Goal: Task Accomplishment & Management: Complete application form

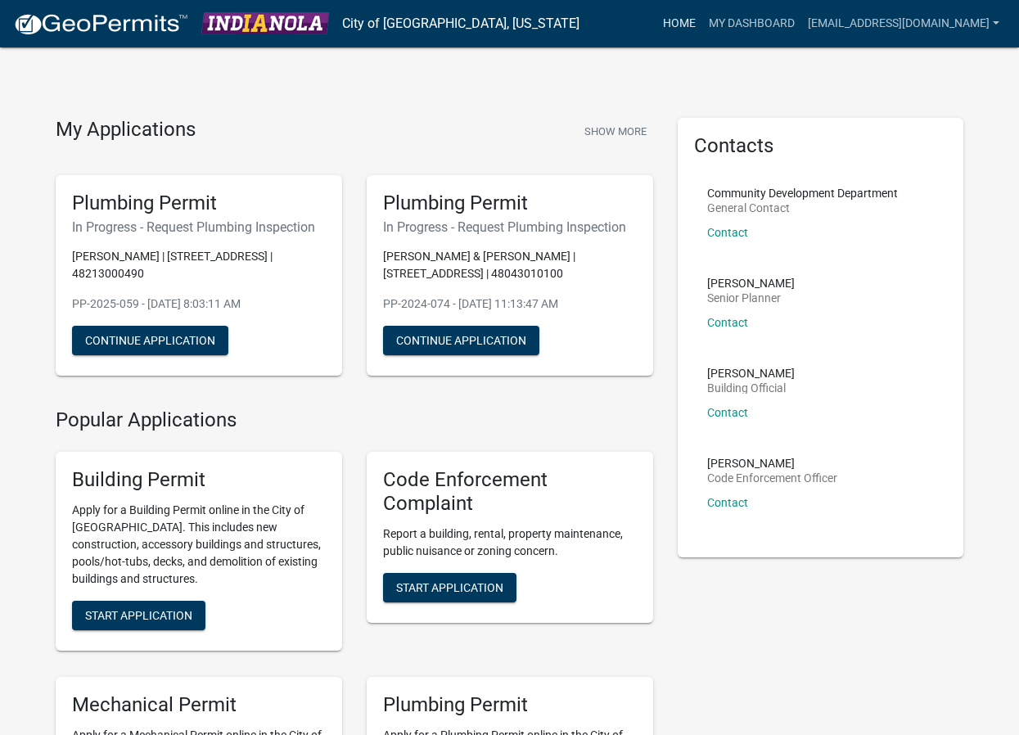
click at [656, 21] on link "Home" at bounding box center [679, 23] width 46 height 31
click at [706, 21] on link "My Dashboard" at bounding box center [751, 23] width 99 height 31
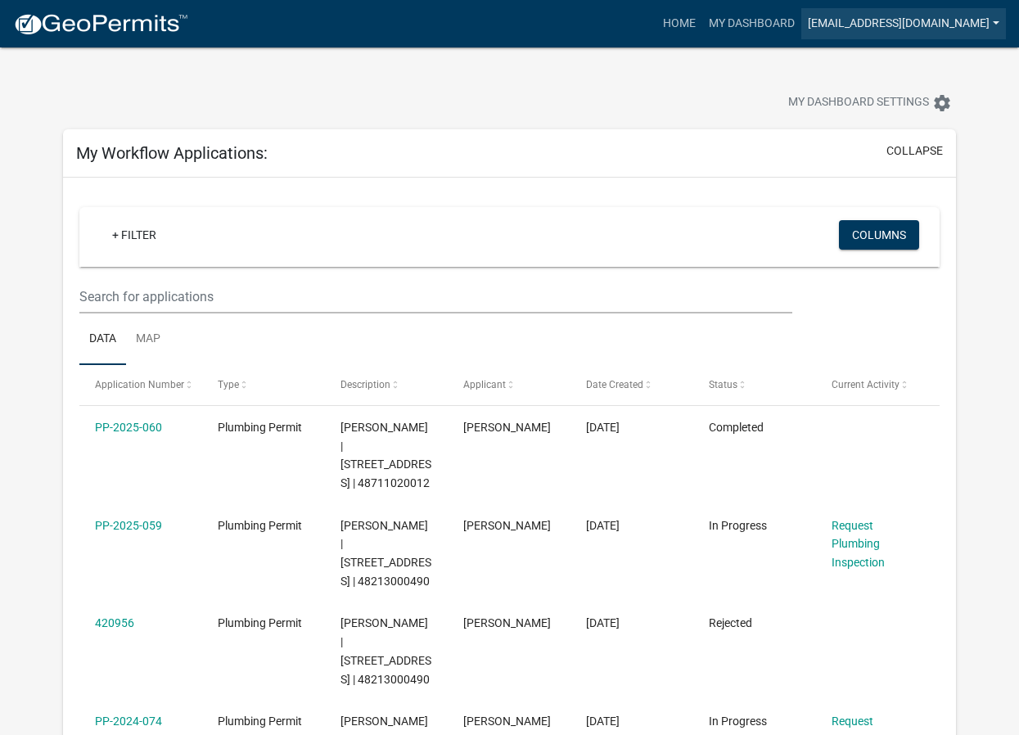
click at [840, 26] on link "[EMAIL_ADDRESS][DOMAIN_NAME]" at bounding box center [903, 23] width 205 height 31
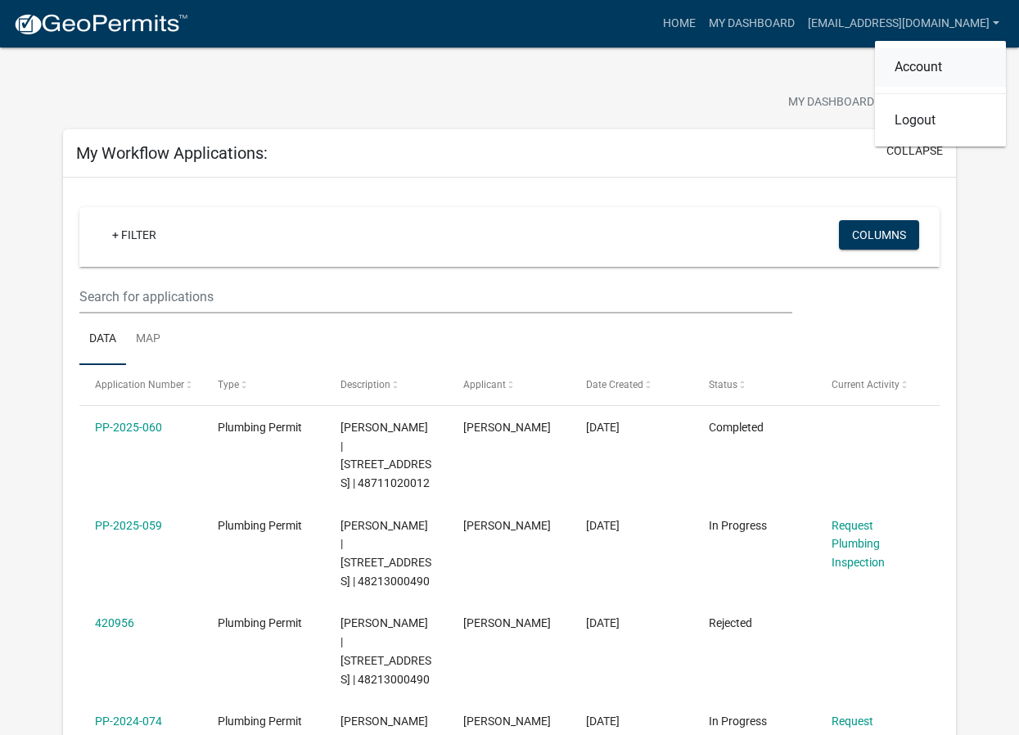
click at [919, 71] on link "Account" at bounding box center [940, 66] width 131 height 39
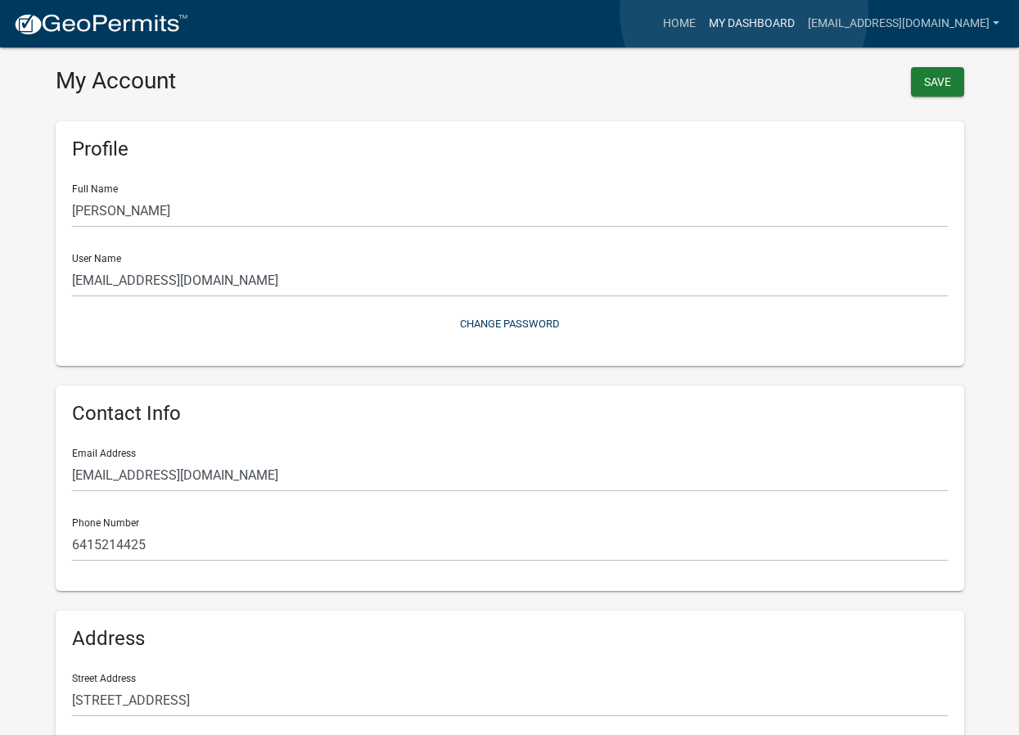
click at [744, 9] on link "My Dashboard" at bounding box center [751, 23] width 99 height 31
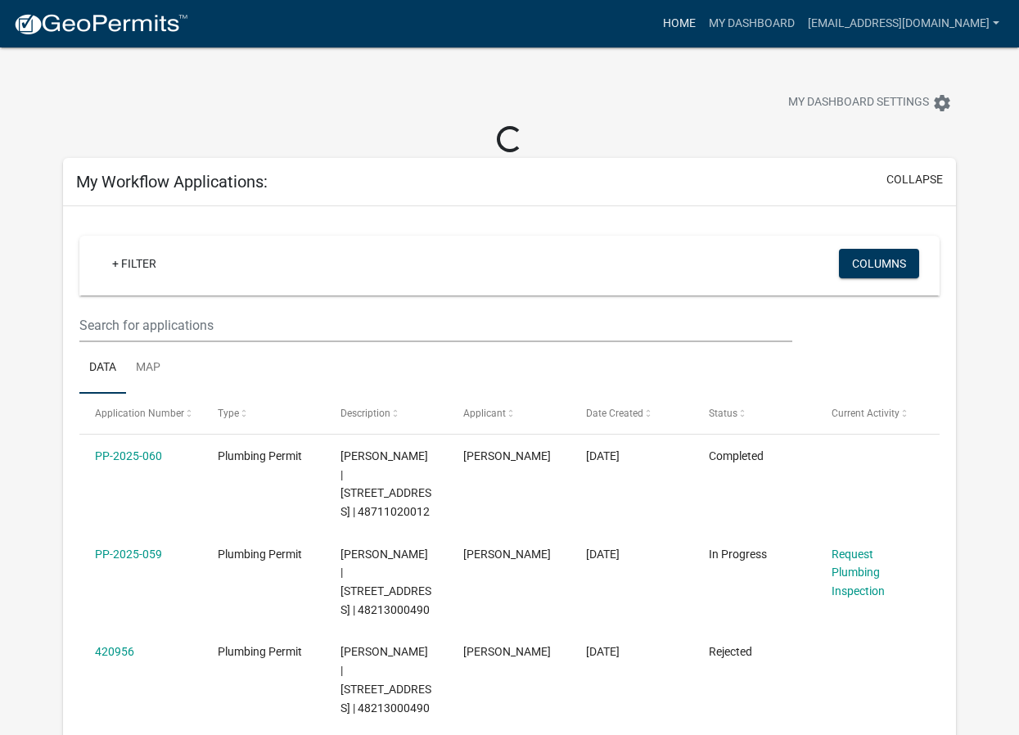
click at [661, 24] on link "Home" at bounding box center [679, 23] width 46 height 31
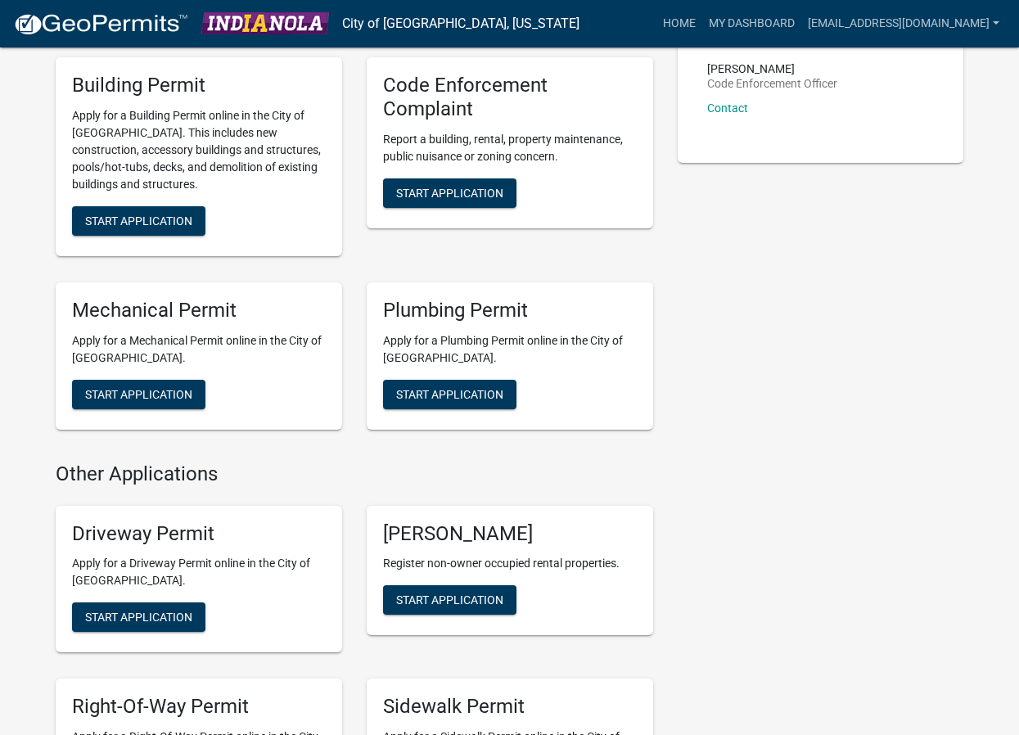
scroll to position [409, 0]
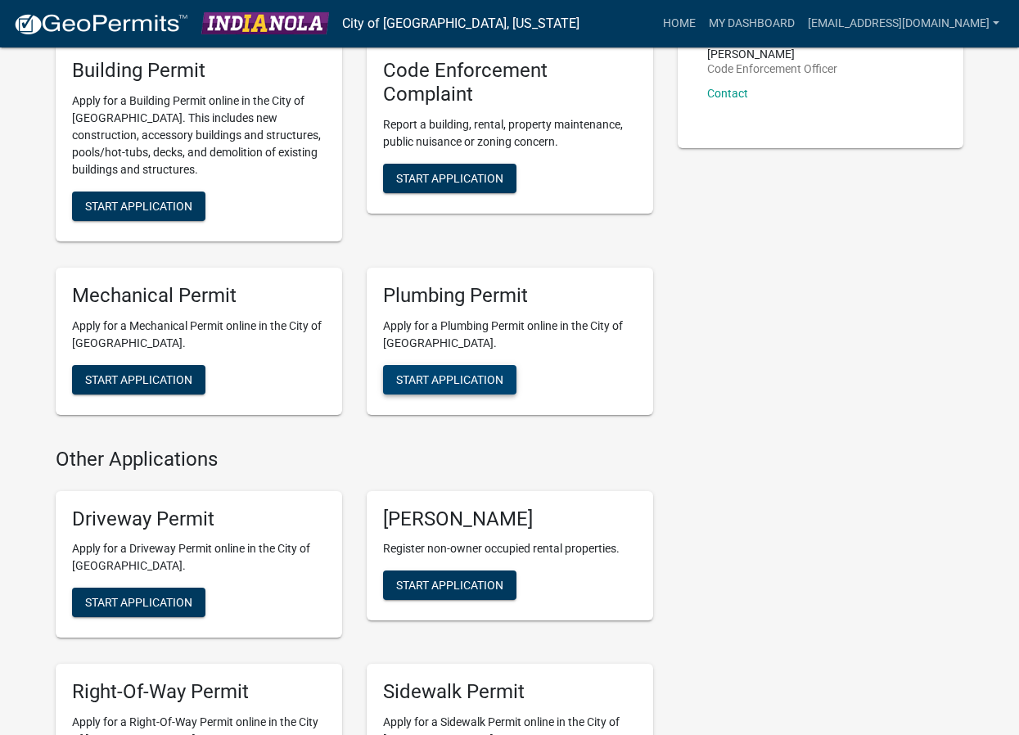
click at [483, 378] on span "Start Application" at bounding box center [449, 378] width 107 height 13
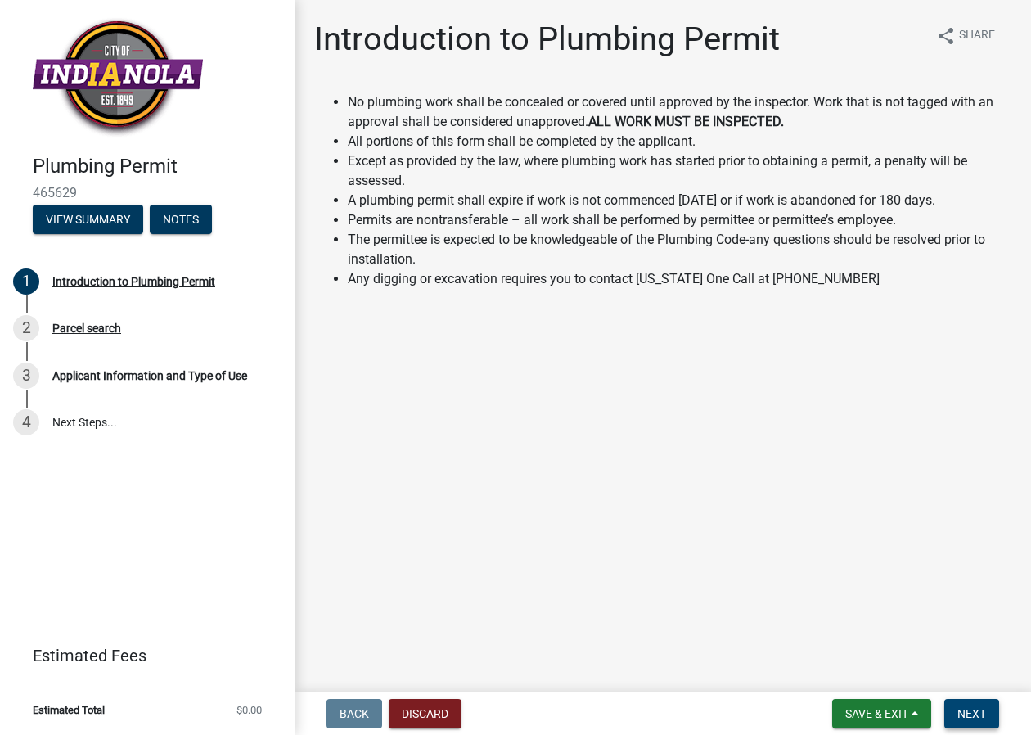
click at [984, 708] on span "Next" at bounding box center [971, 713] width 29 height 13
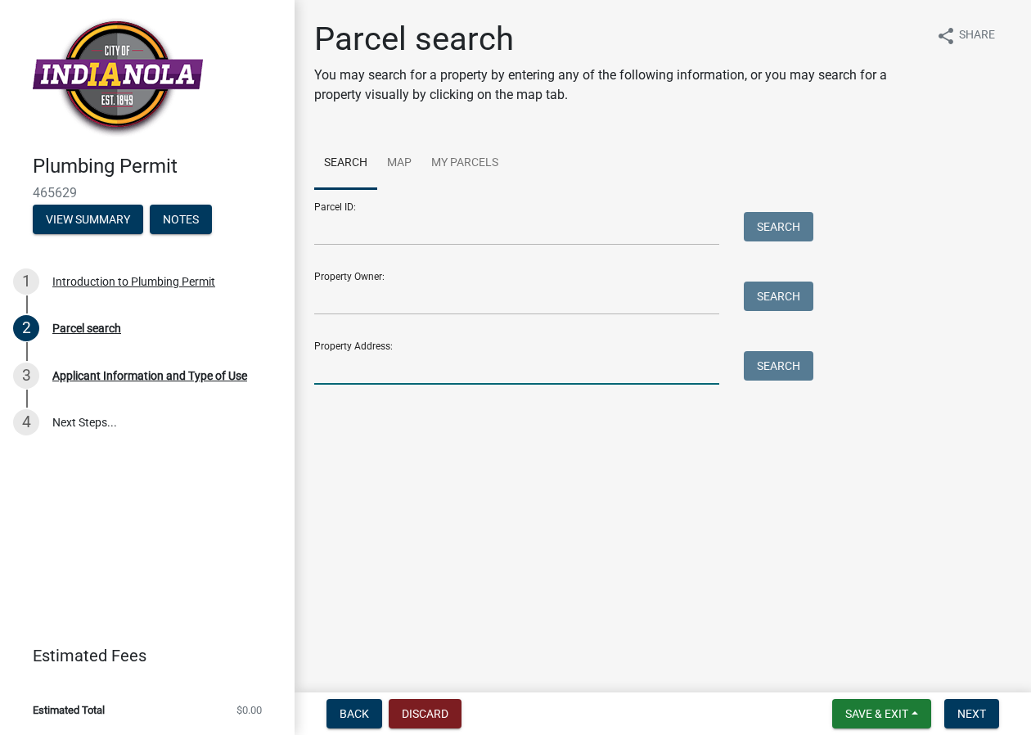
click at [383, 373] on input "Property Address:" at bounding box center [516, 368] width 405 height 34
type input "[STREET_ADDRESS]"
click at [777, 367] on button "Search" at bounding box center [779, 365] width 70 height 29
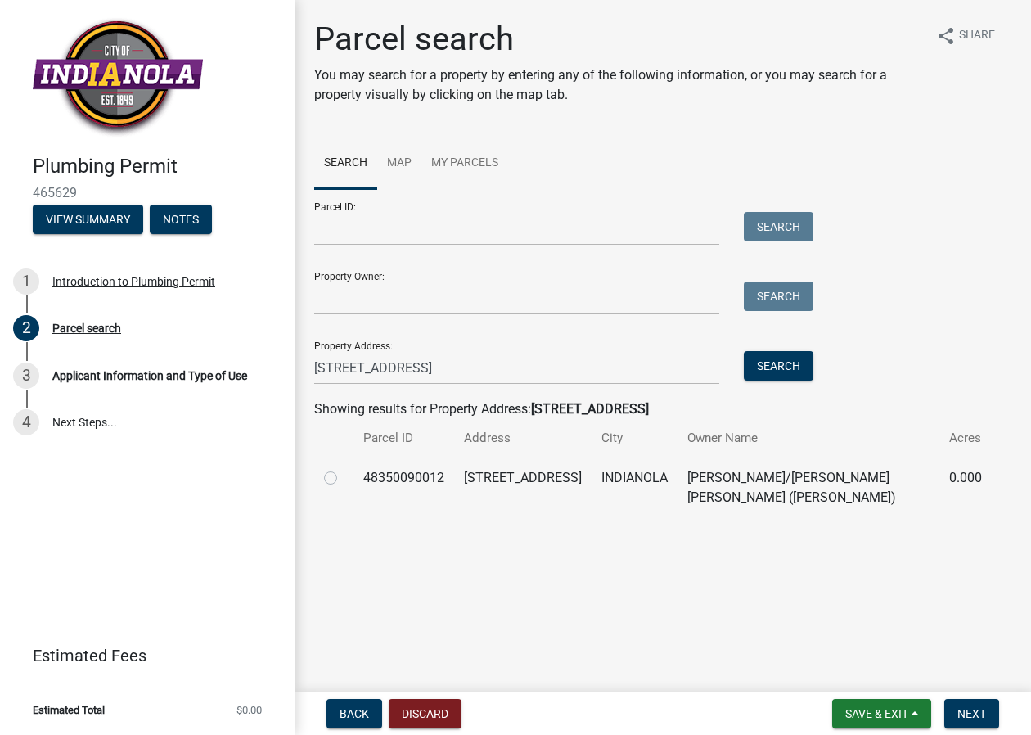
click at [344, 468] on label at bounding box center [344, 468] width 0 height 0
click at [344, 476] on input "radio" at bounding box center [349, 473] width 11 height 11
radio input "true"
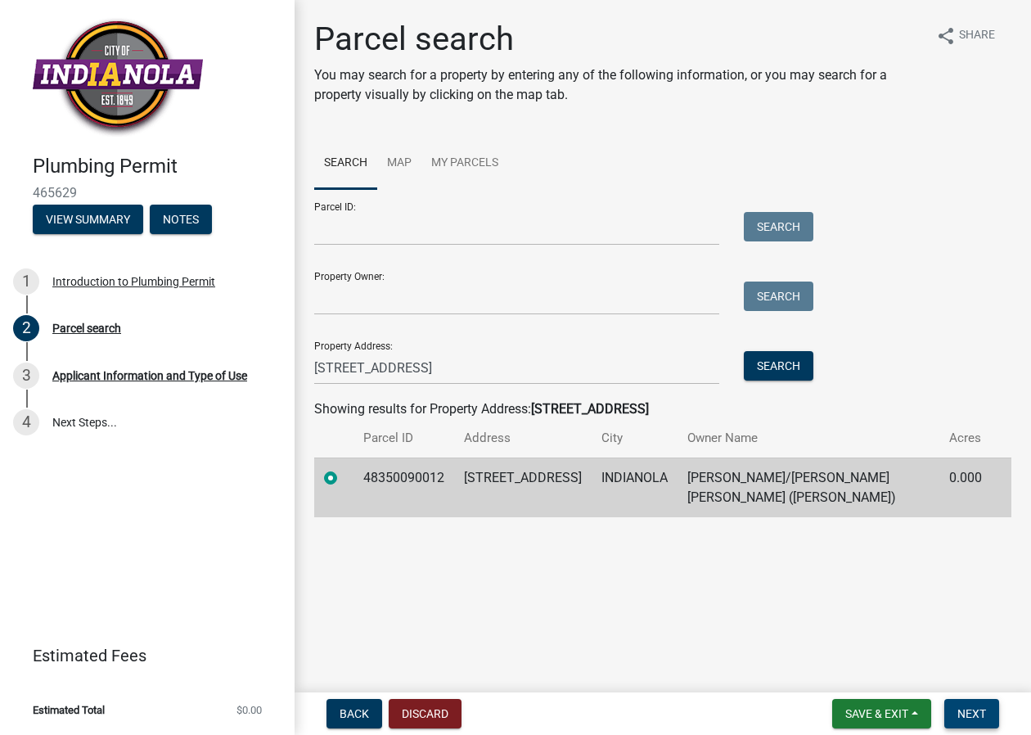
click at [988, 711] on button "Next" at bounding box center [971, 713] width 55 height 29
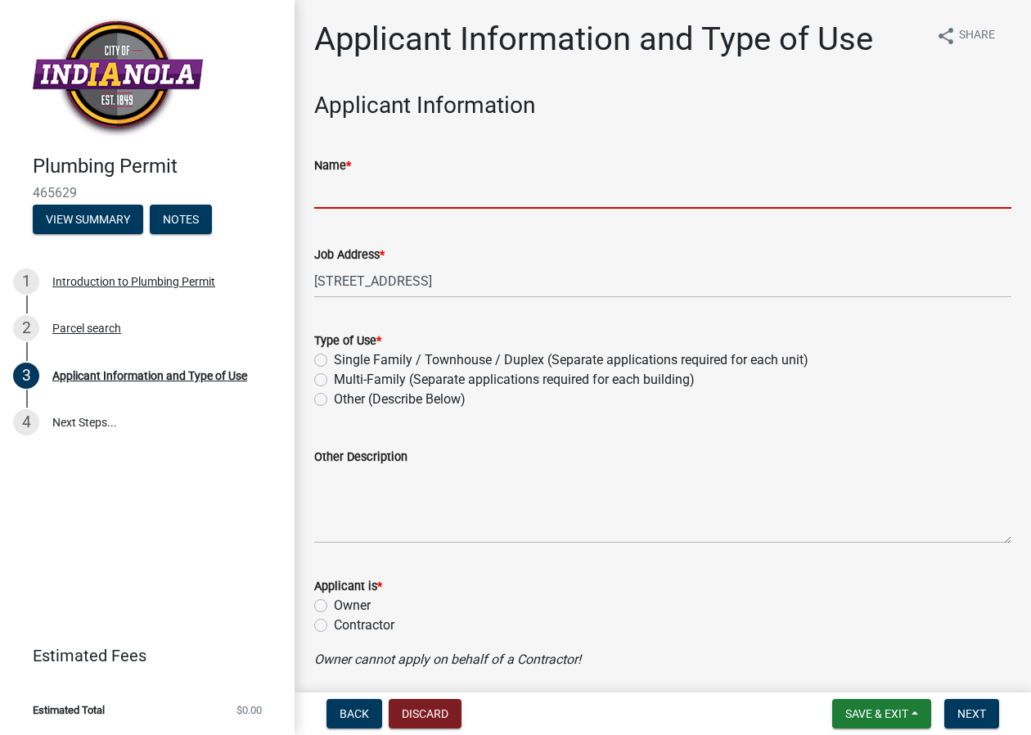
click at [426, 185] on input "Name *" at bounding box center [662, 192] width 697 height 34
type input "Mad City Windows & Baths"
click at [334, 359] on label "Single Family / Townhouse / Duplex (Separate applications required for each uni…" at bounding box center [571, 360] width 475 height 20
click at [334, 359] on input "Single Family / Townhouse / Duplex (Separate applications required for each uni…" at bounding box center [339, 355] width 11 height 11
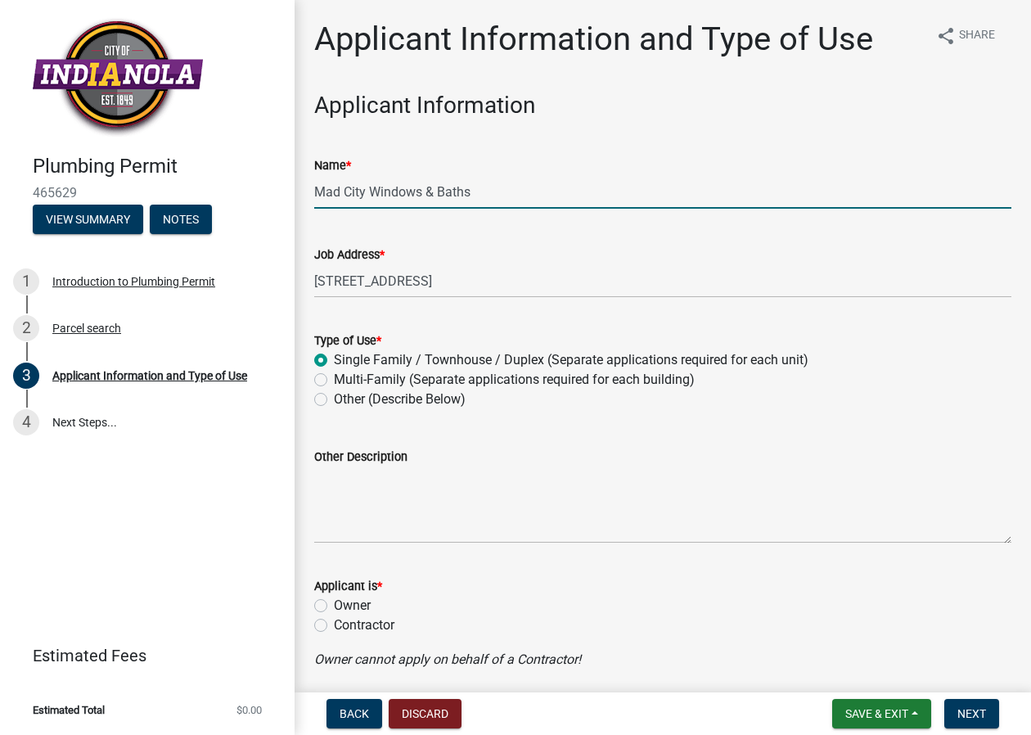
radio input "true"
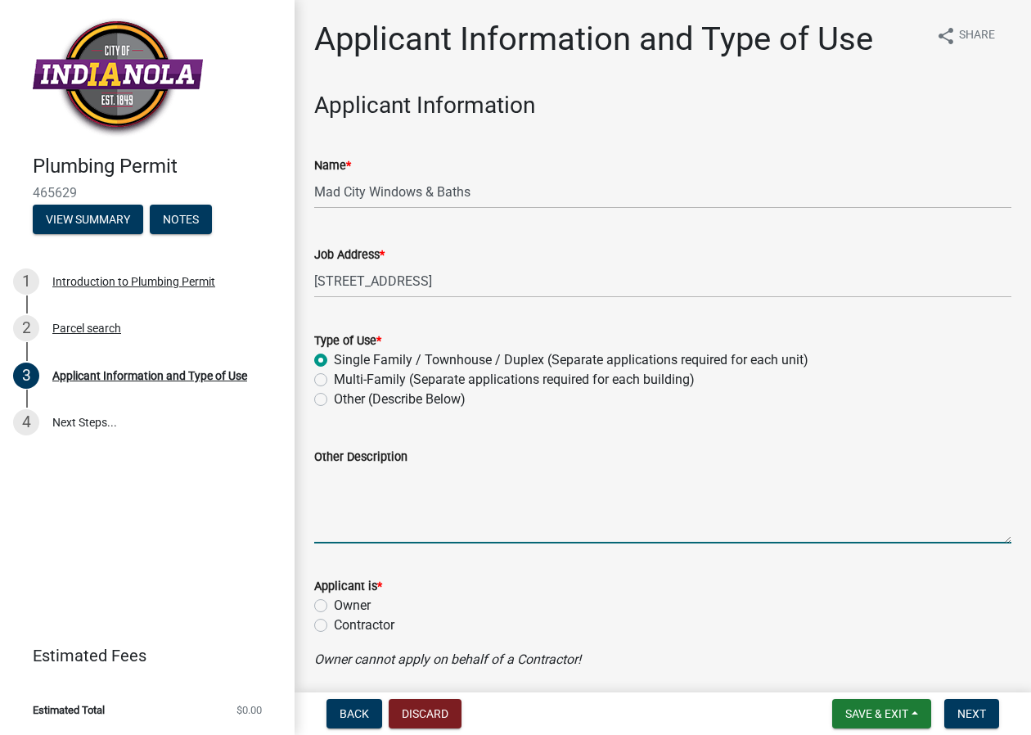
click at [383, 515] on textarea "Other Description" at bounding box center [662, 504] width 697 height 77
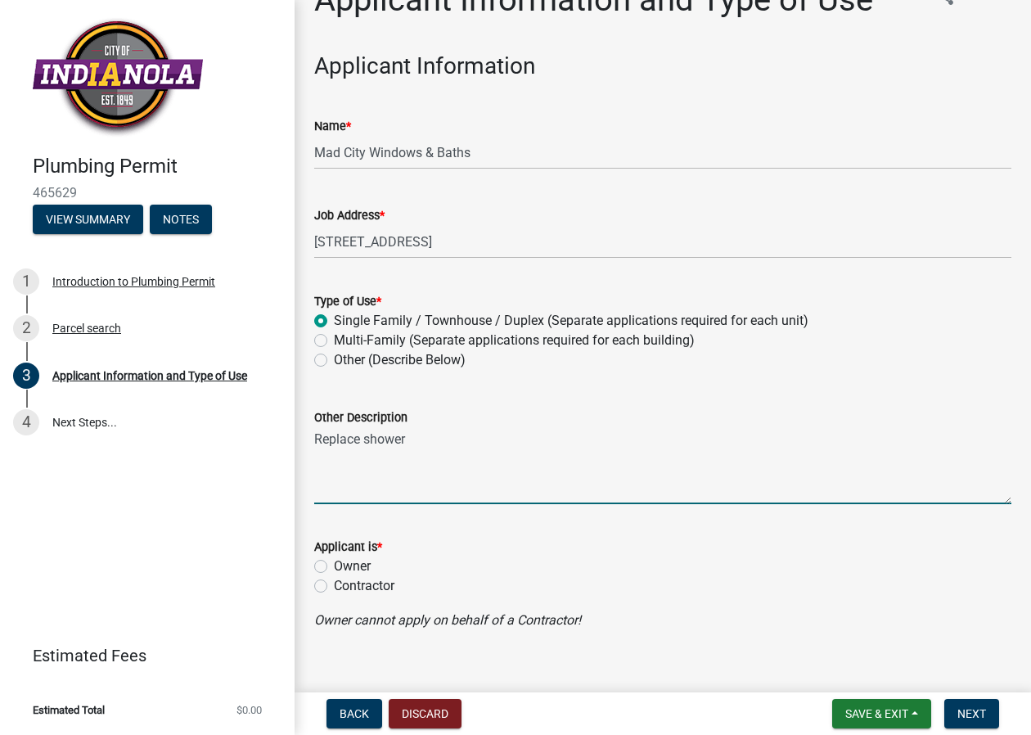
scroll to position [61, 0]
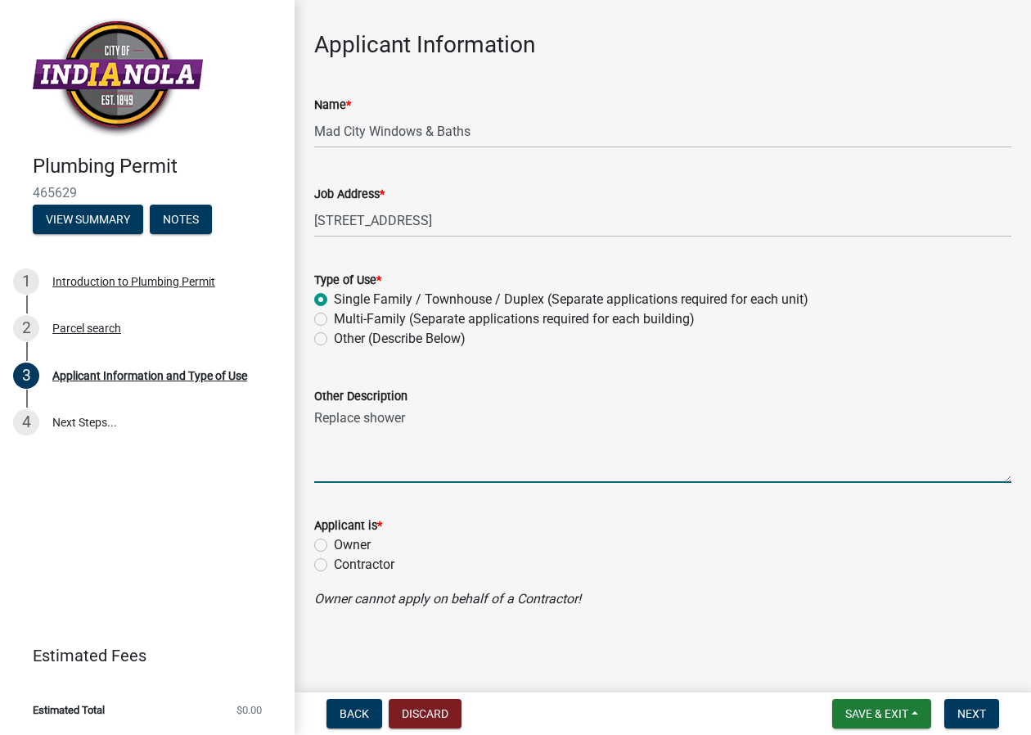
type textarea "Replace shower"
click at [334, 565] on label "Contractor" at bounding box center [364, 565] width 61 height 20
click at [334, 565] on input "Contractor" at bounding box center [339, 560] width 11 height 11
radio input "true"
click at [977, 709] on span "Next" at bounding box center [971, 713] width 29 height 13
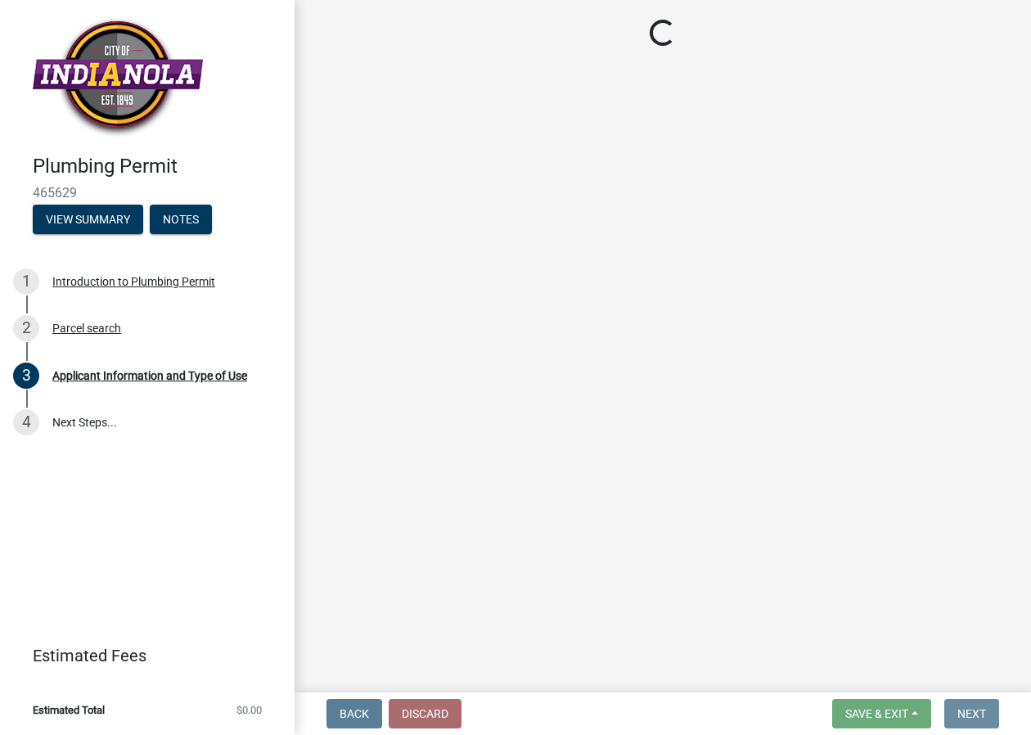
scroll to position [0, 0]
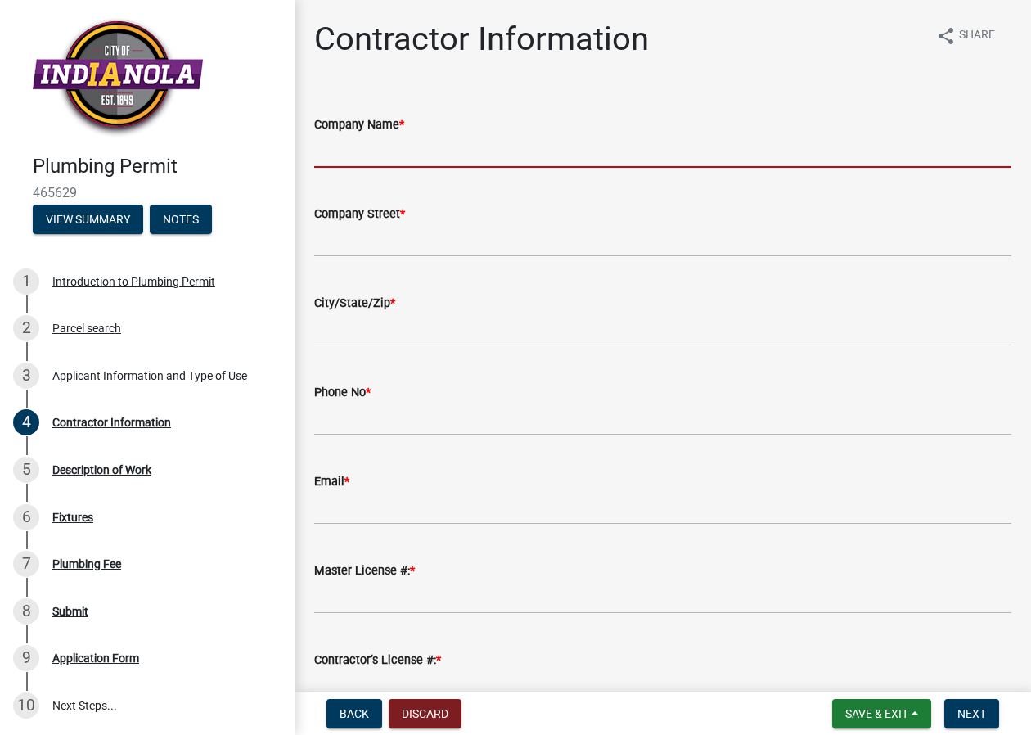
click at [452, 146] on input "Company Name *" at bounding box center [662, 151] width 697 height 34
type input "Mad City Windows & Baths"
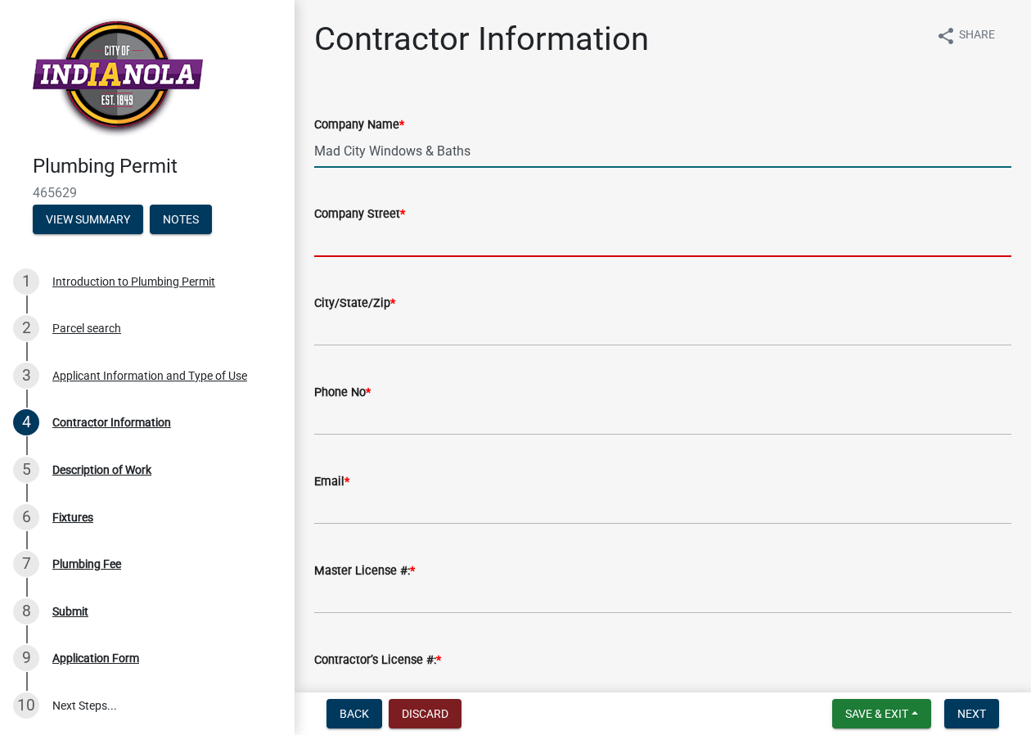
type input "[STREET_ADDRESS]"
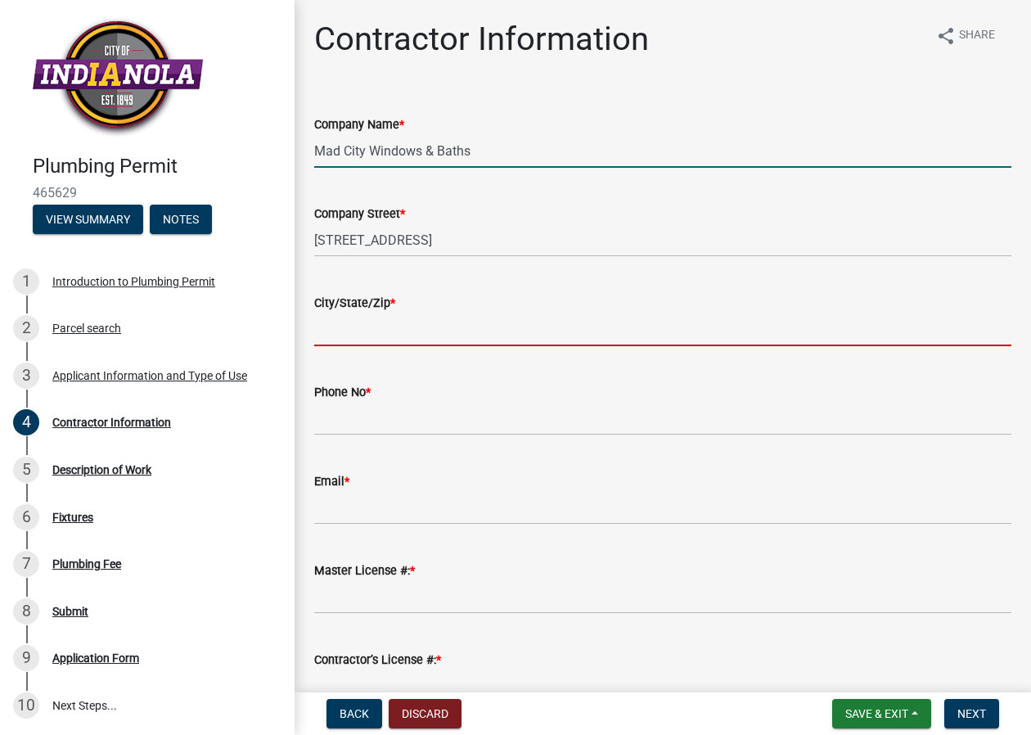
type input "[PERSON_NAME]"
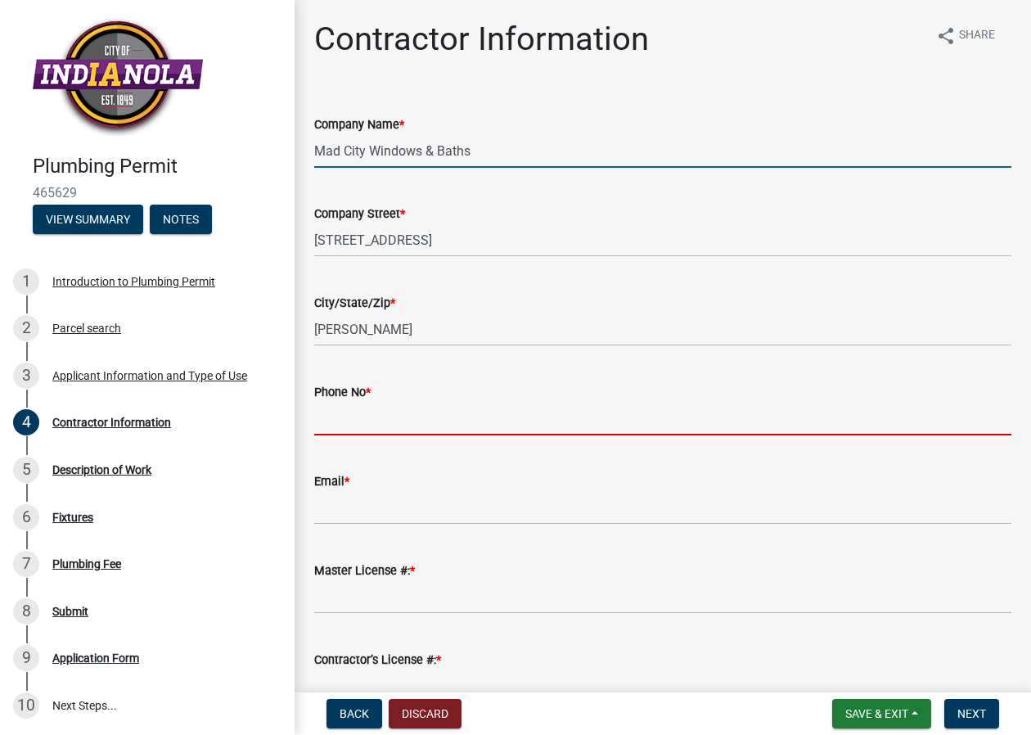
type input "5156661477"
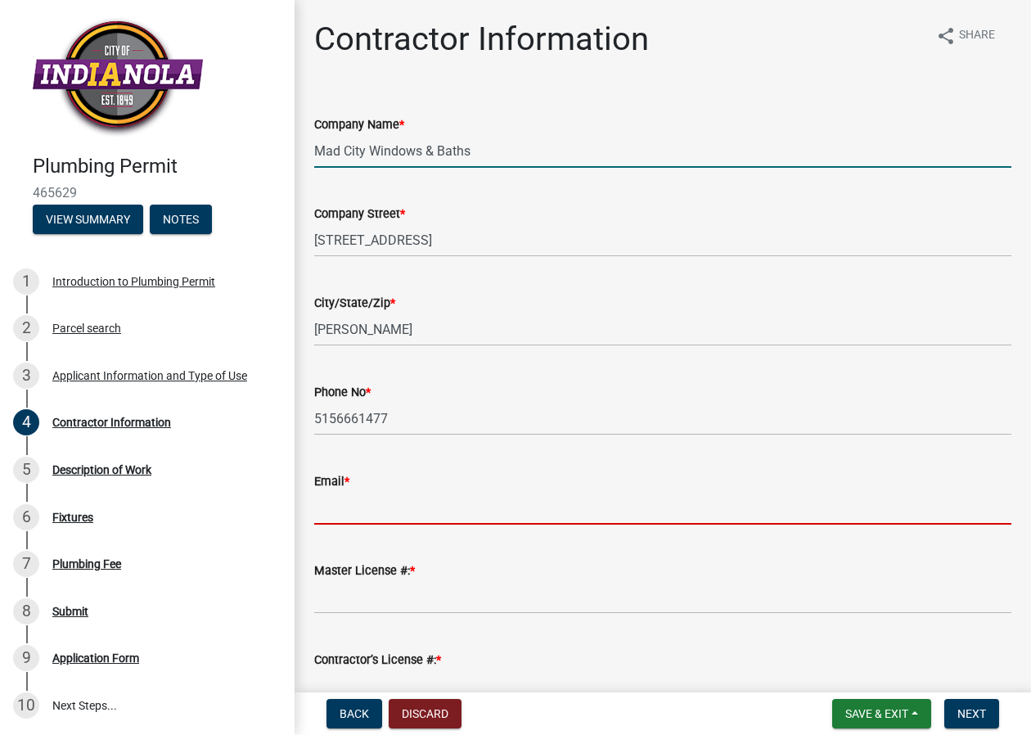
type input "[EMAIL_ADDRESS][DOMAIN_NAME]"
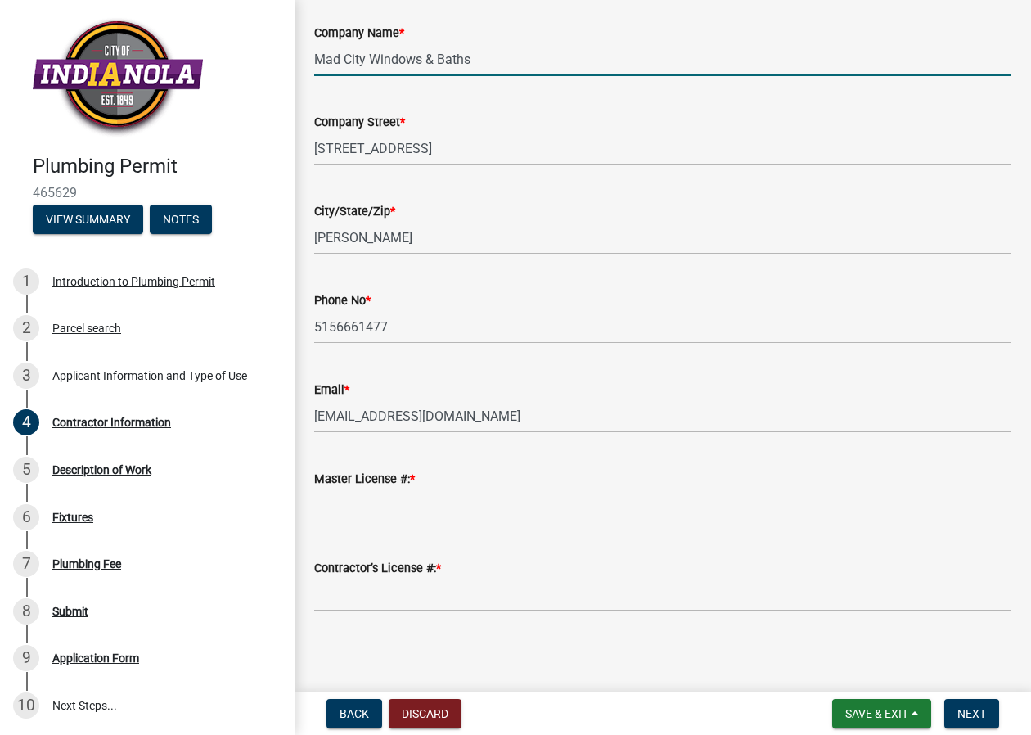
scroll to position [94, 0]
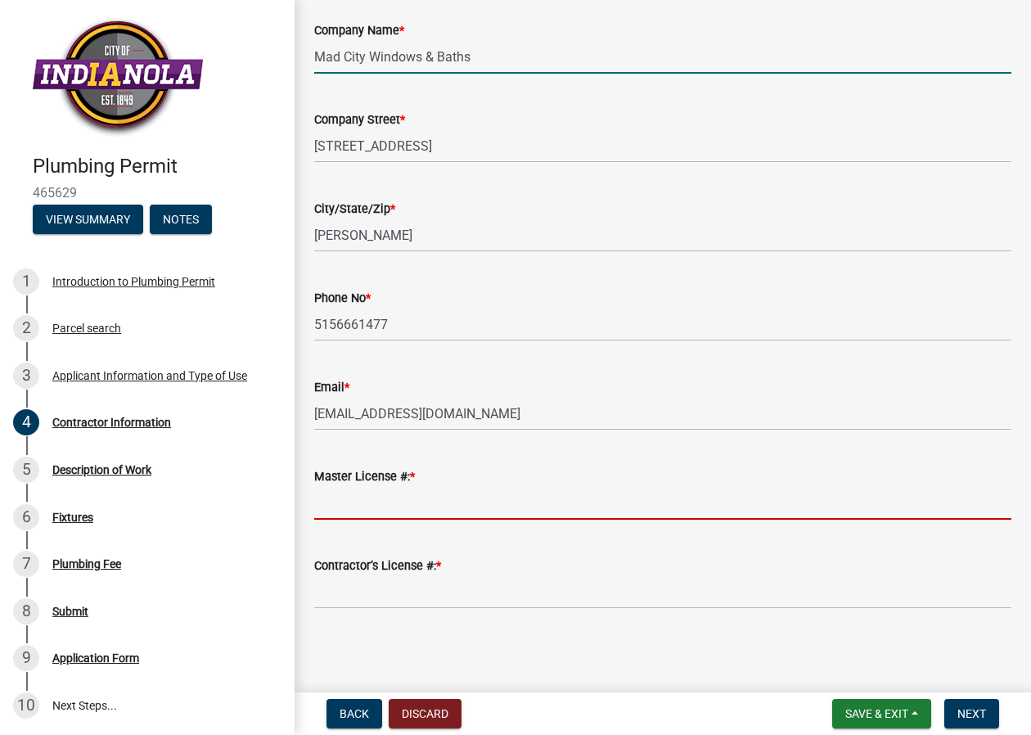
click at [403, 503] on input "Master License #: *" at bounding box center [662, 503] width 697 height 34
type input "52610-CL"
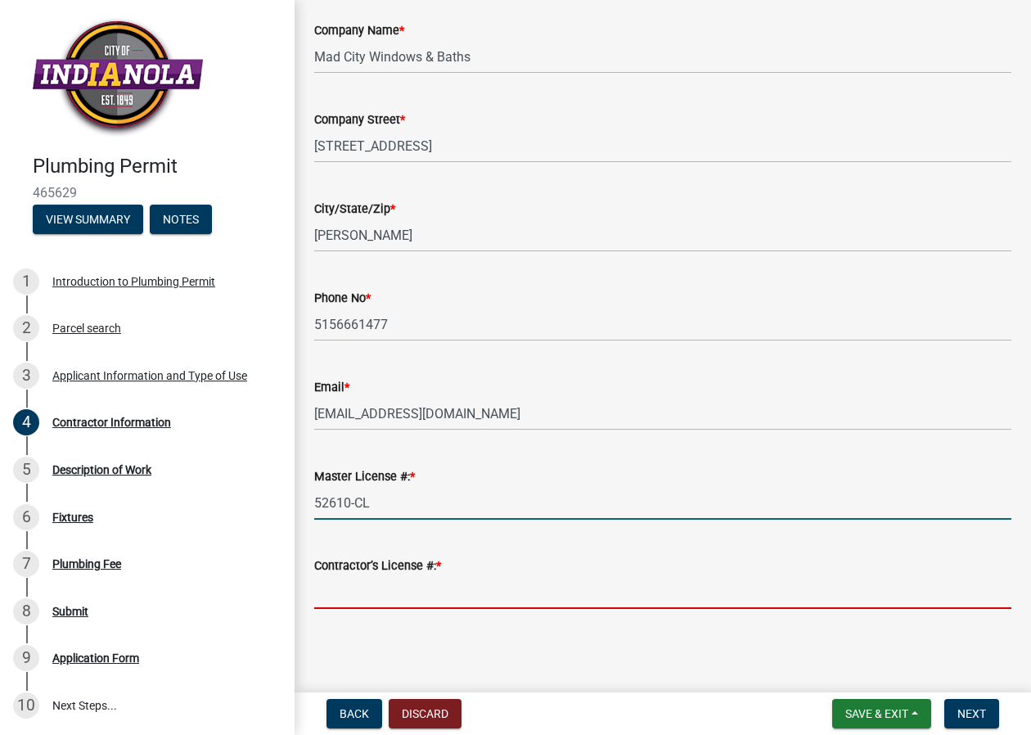
click at [353, 598] on input "Contractor’s License #: *" at bounding box center [662, 592] width 697 height 34
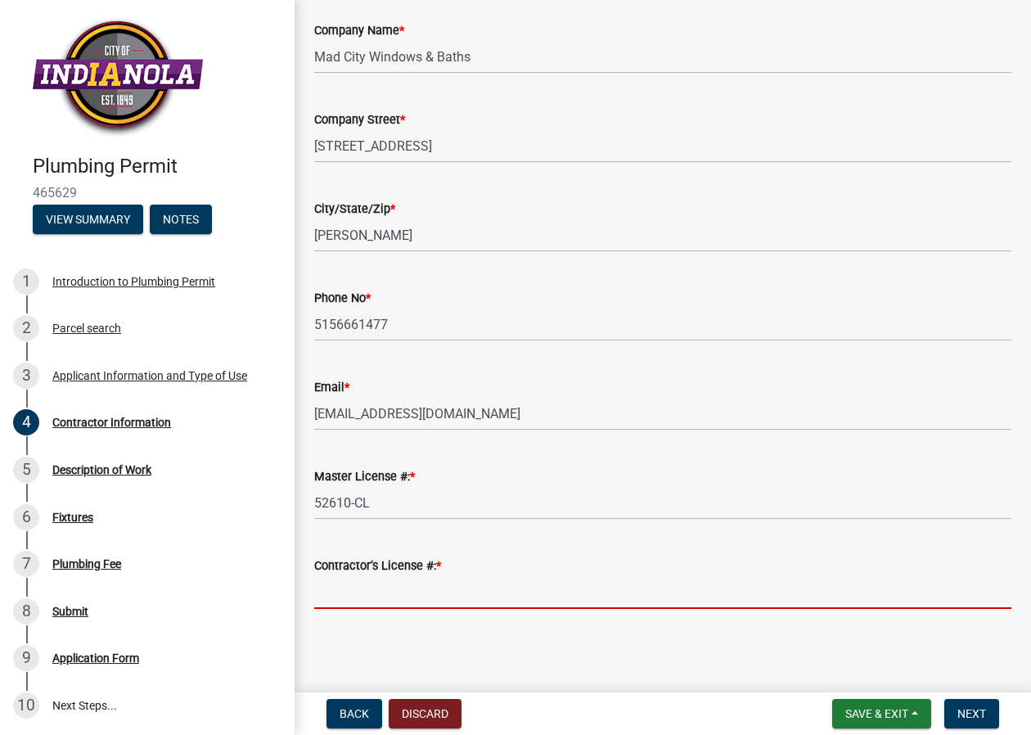
type input "C139279"
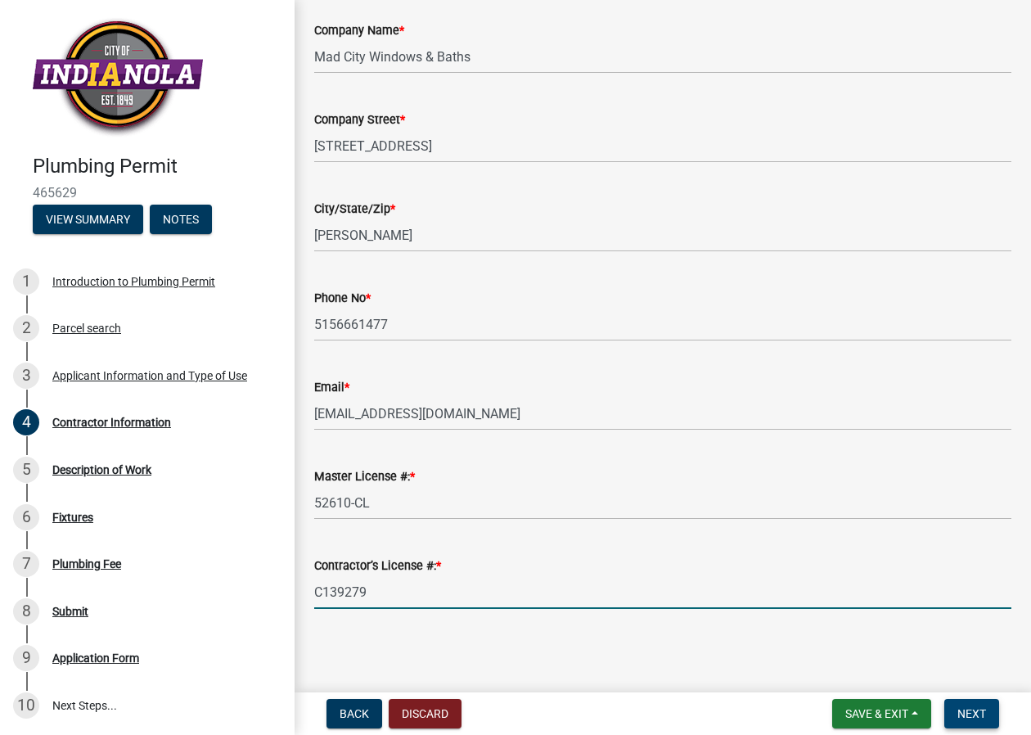
click at [979, 709] on span "Next" at bounding box center [971, 713] width 29 height 13
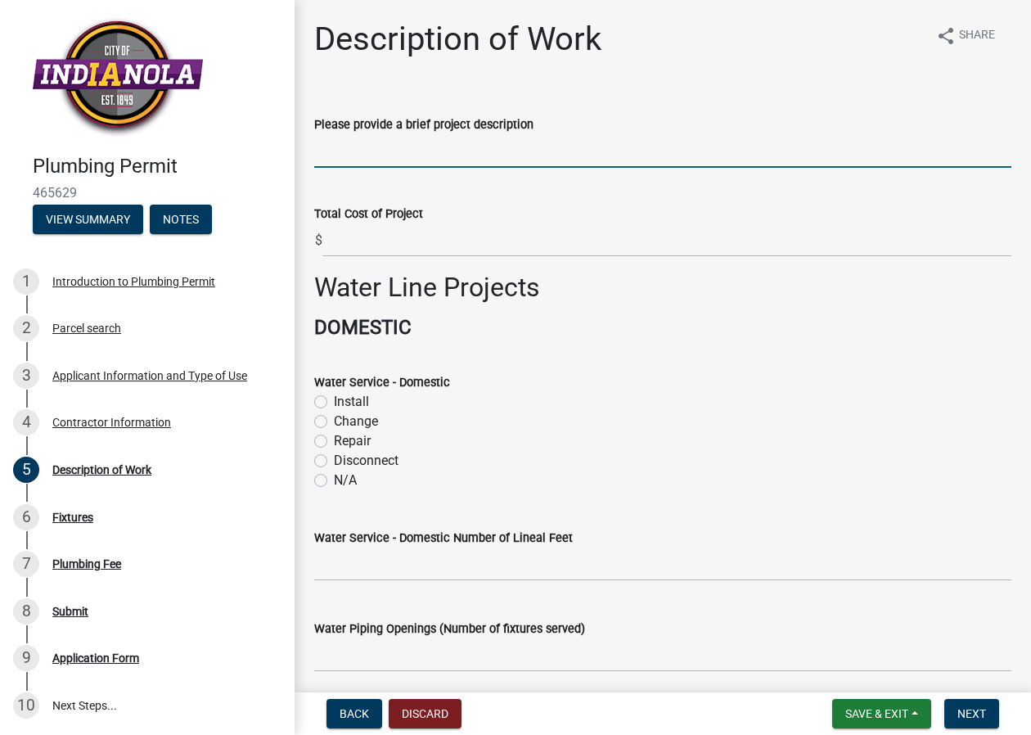
click at [502, 153] on input "Please provide a brief project description" at bounding box center [662, 151] width 697 height 34
type input "Replacing shower"
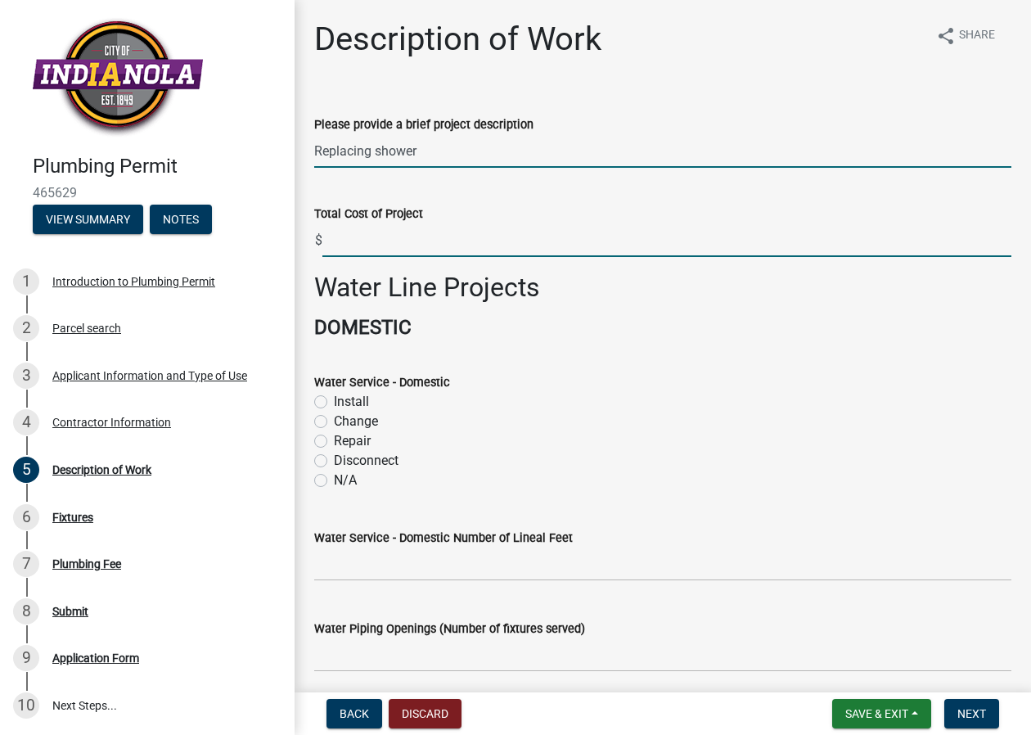
click at [412, 247] on input "text" at bounding box center [666, 240] width 689 height 34
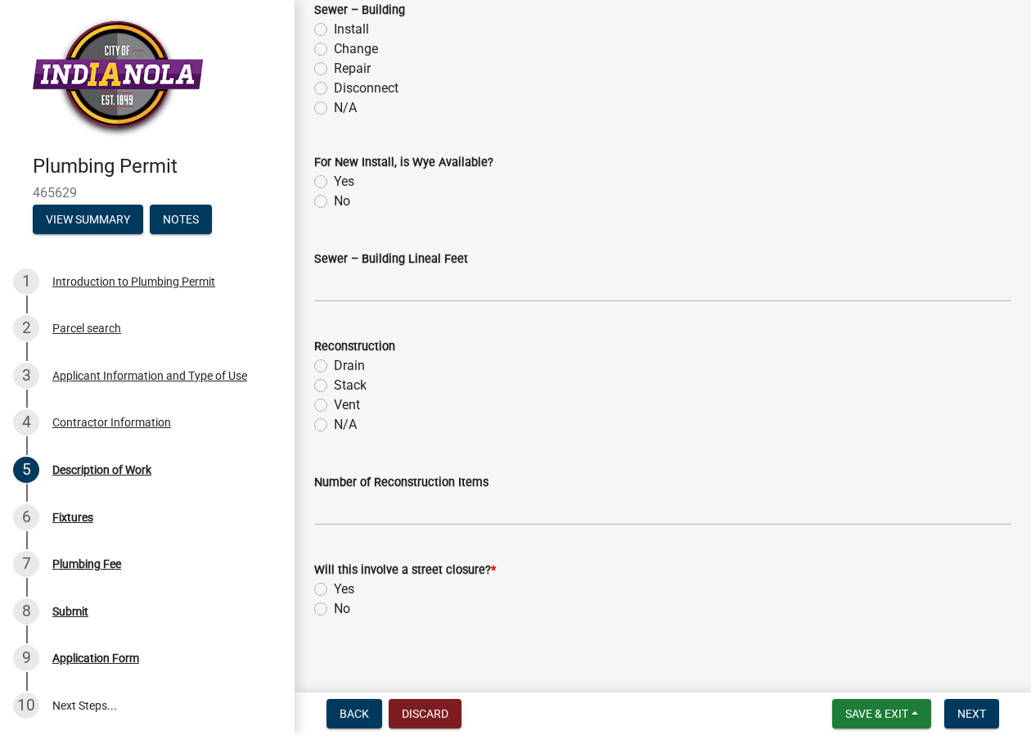
scroll to position [1701, 0]
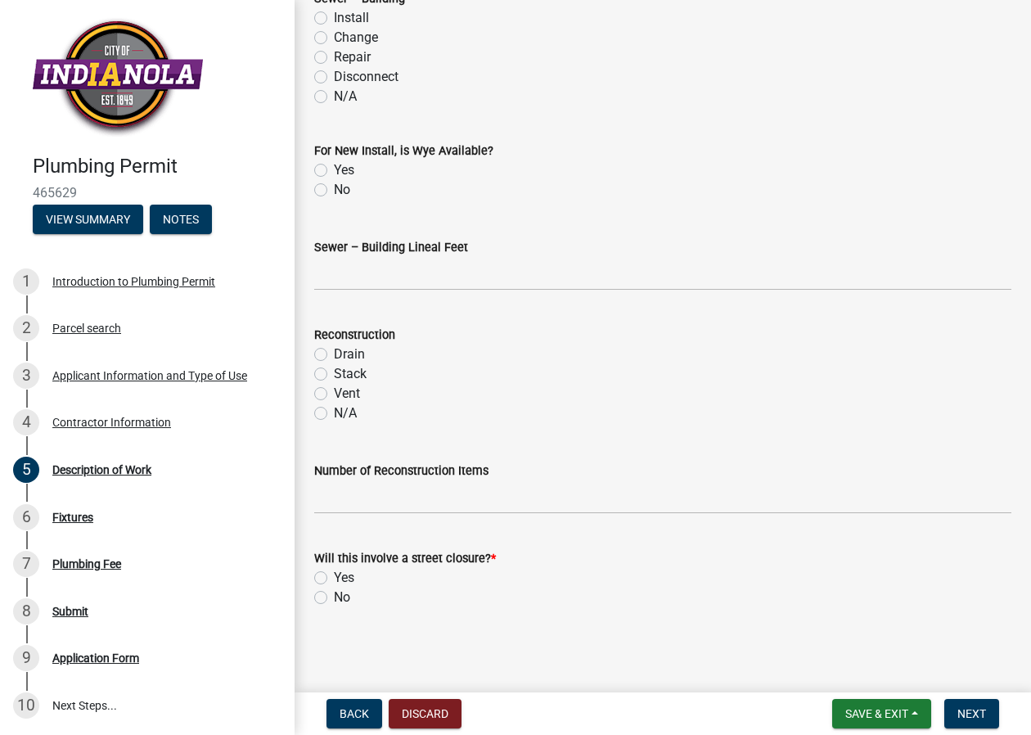
type input "12000"
click at [334, 598] on label "No" at bounding box center [342, 597] width 16 height 20
click at [334, 598] on input "No" at bounding box center [339, 592] width 11 height 11
radio input "true"
click at [970, 705] on button "Next" at bounding box center [971, 713] width 55 height 29
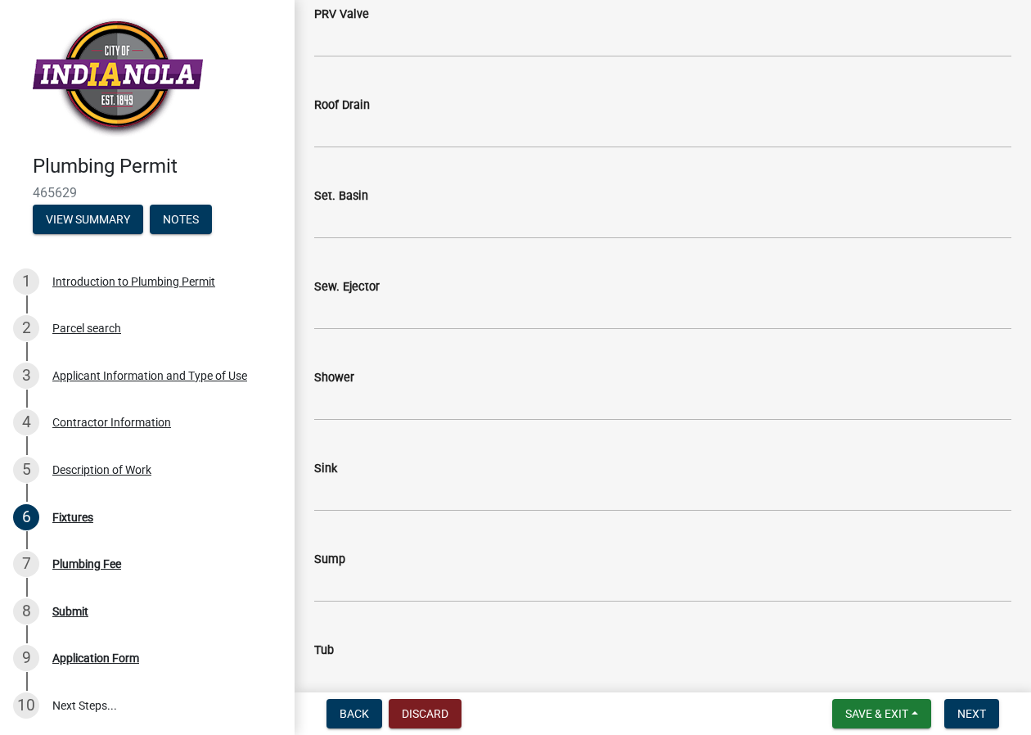
scroll to position [1800, 0]
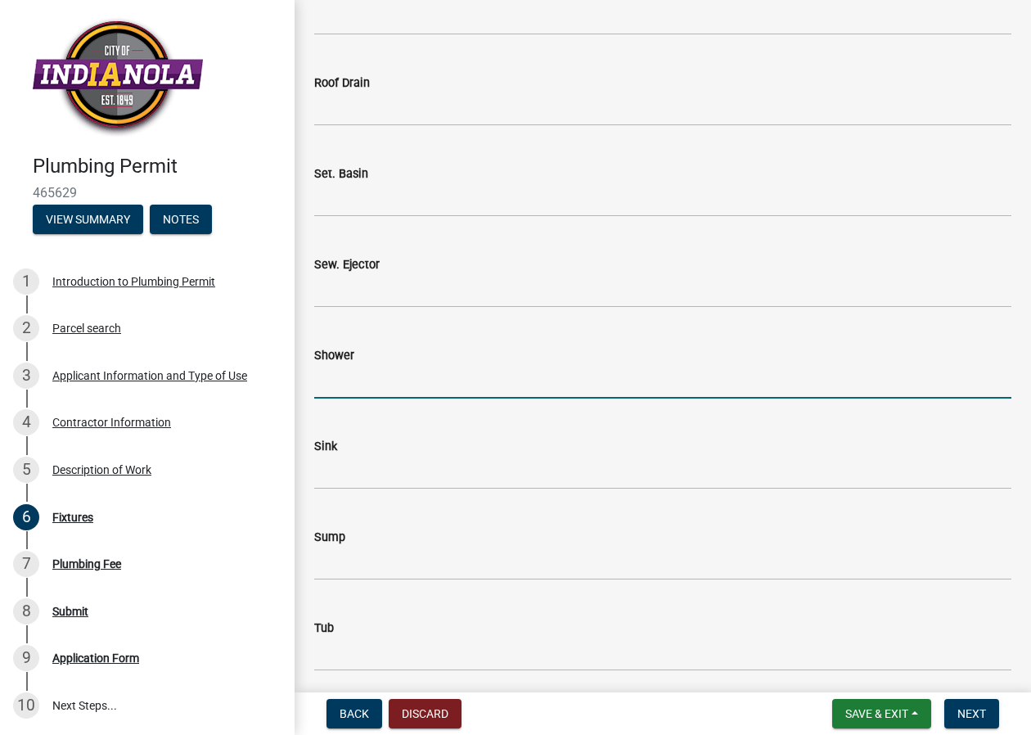
click at [448, 379] on input "text" at bounding box center [662, 382] width 697 height 34
type input "1"
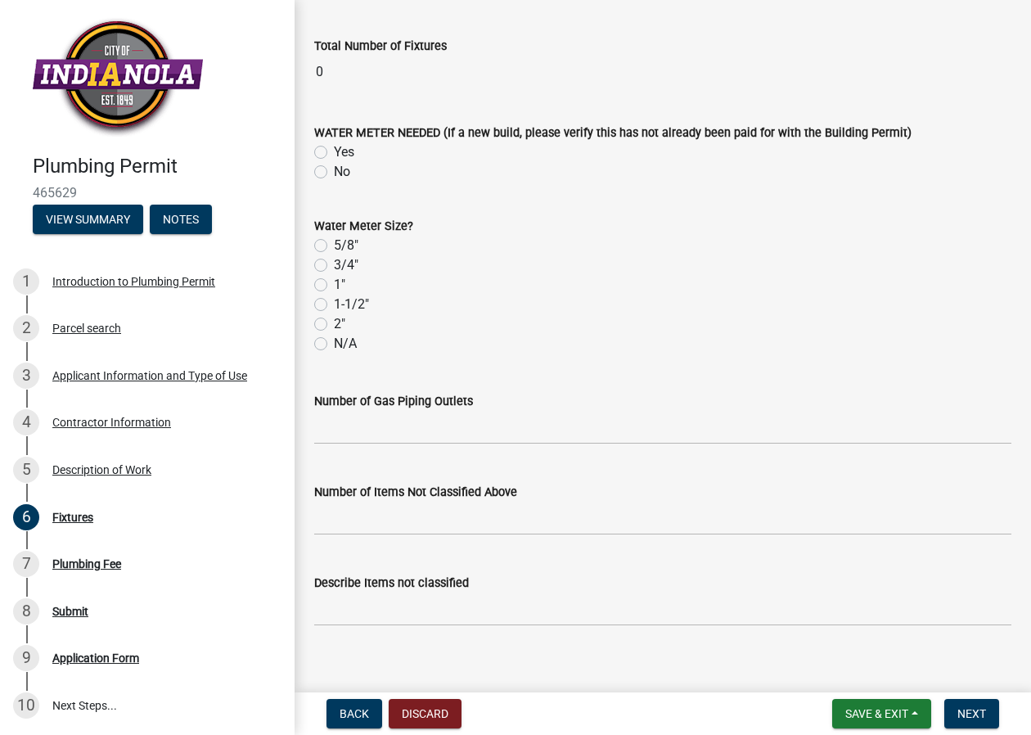
scroll to position [2672, 0]
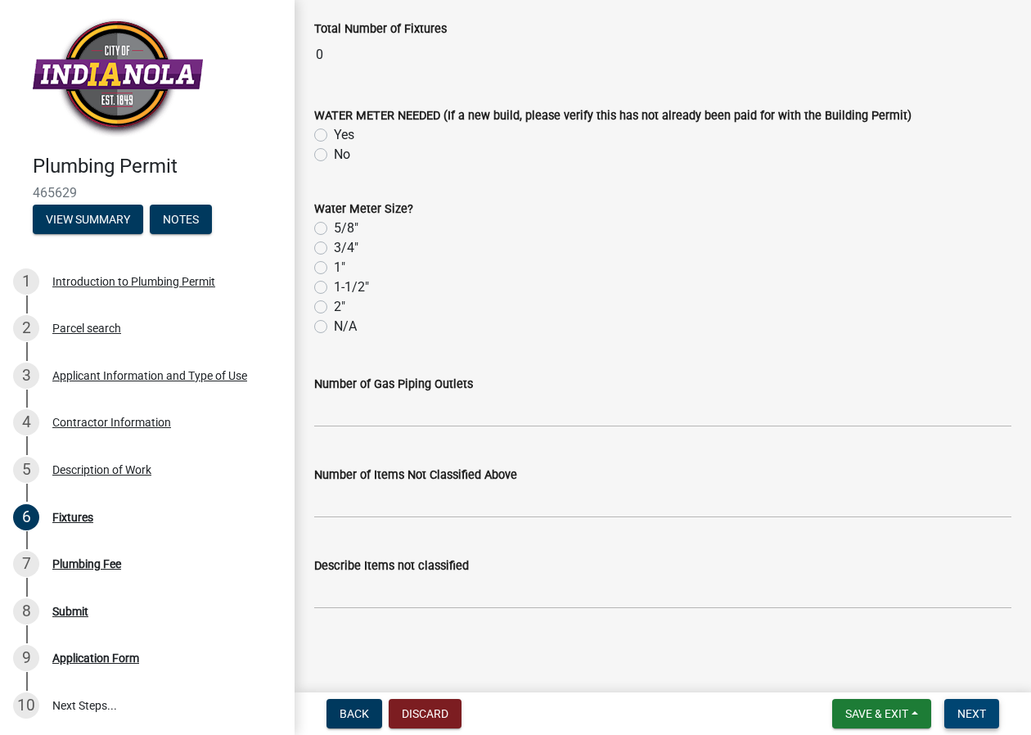
click at [974, 712] on span "Next" at bounding box center [971, 713] width 29 height 13
click at [965, 709] on span "Next" at bounding box center [971, 713] width 29 height 13
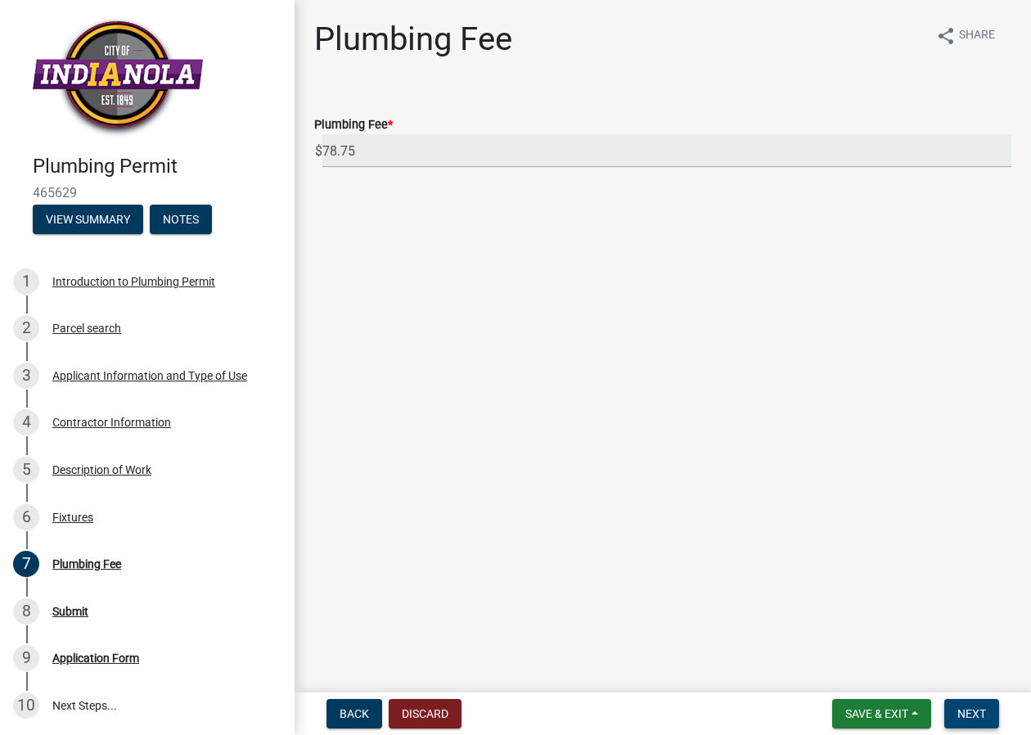
click at [975, 710] on span "Next" at bounding box center [971, 713] width 29 height 13
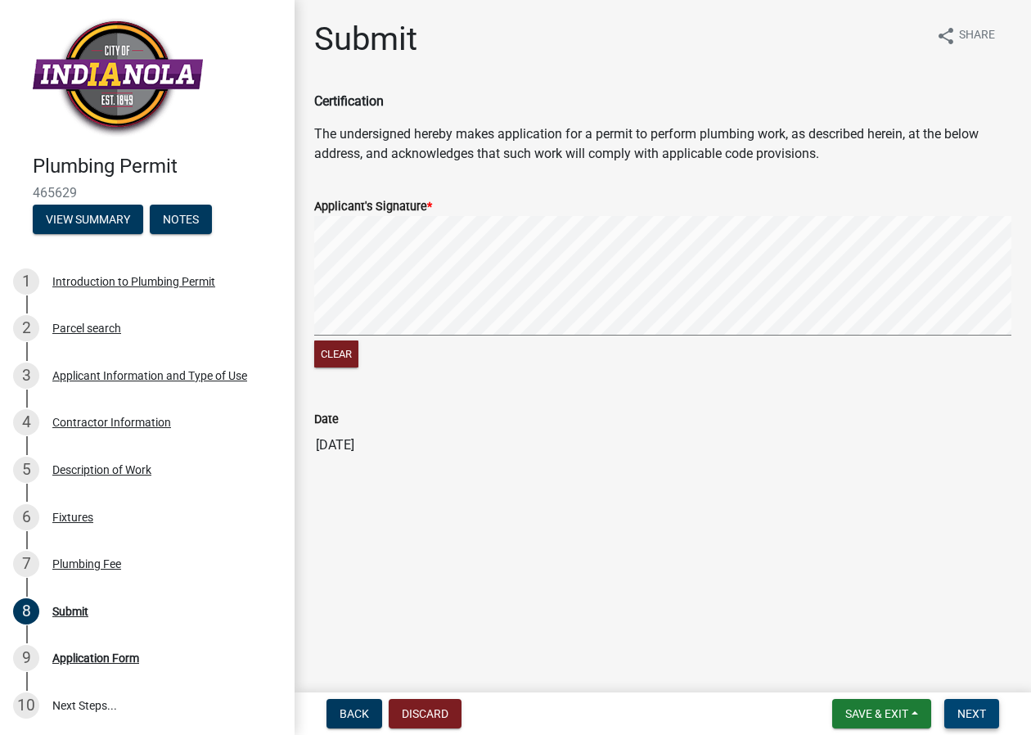
click at [979, 709] on span "Next" at bounding box center [971, 713] width 29 height 13
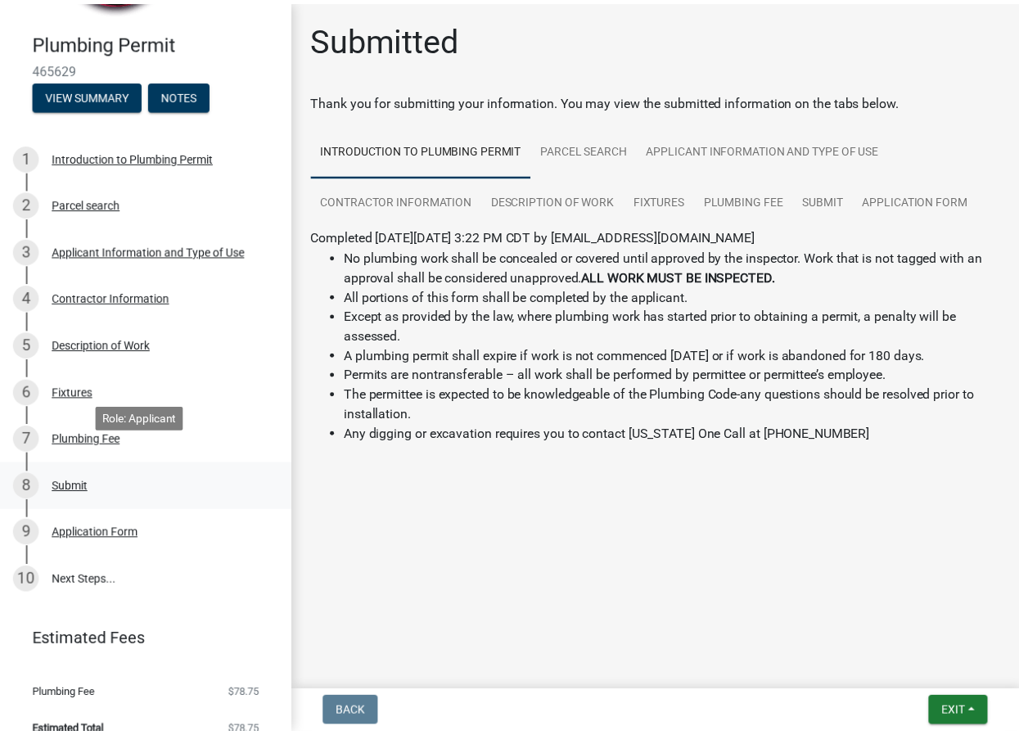
scroll to position [146, 0]
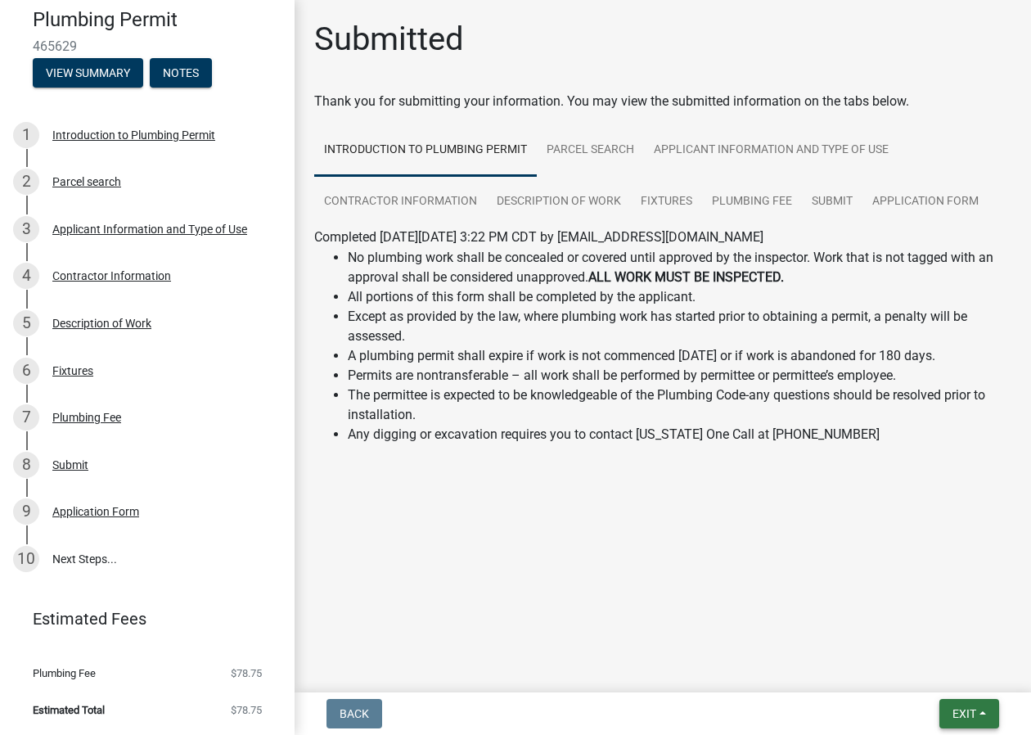
click at [952, 711] on span "Exit" at bounding box center [964, 713] width 24 height 13
click at [913, 667] on button "Save & Exit" at bounding box center [933, 670] width 131 height 39
